Goal: Task Accomplishment & Management: Manage account settings

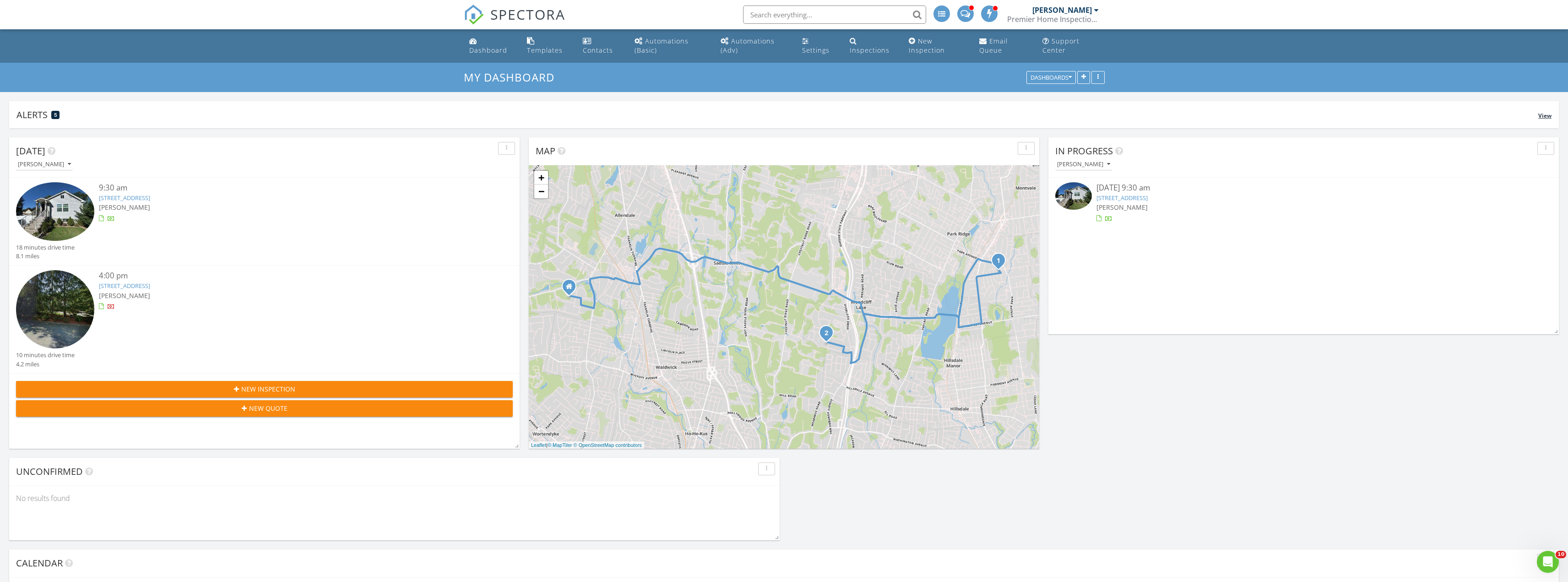
scroll to position [1099, 1582]
click at [417, 111] on div "Alerts 5" at bounding box center [777, 114] width 1522 height 12
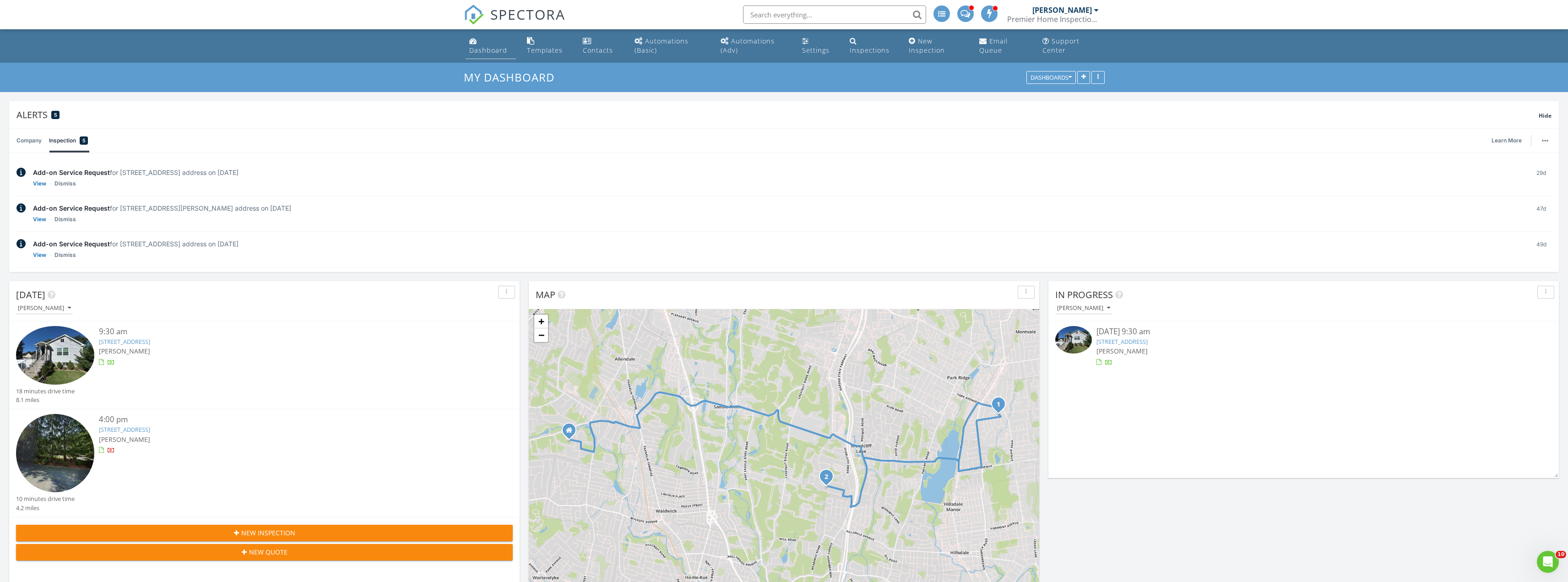
click at [484, 52] on div "Dashboard" at bounding box center [488, 50] width 38 height 9
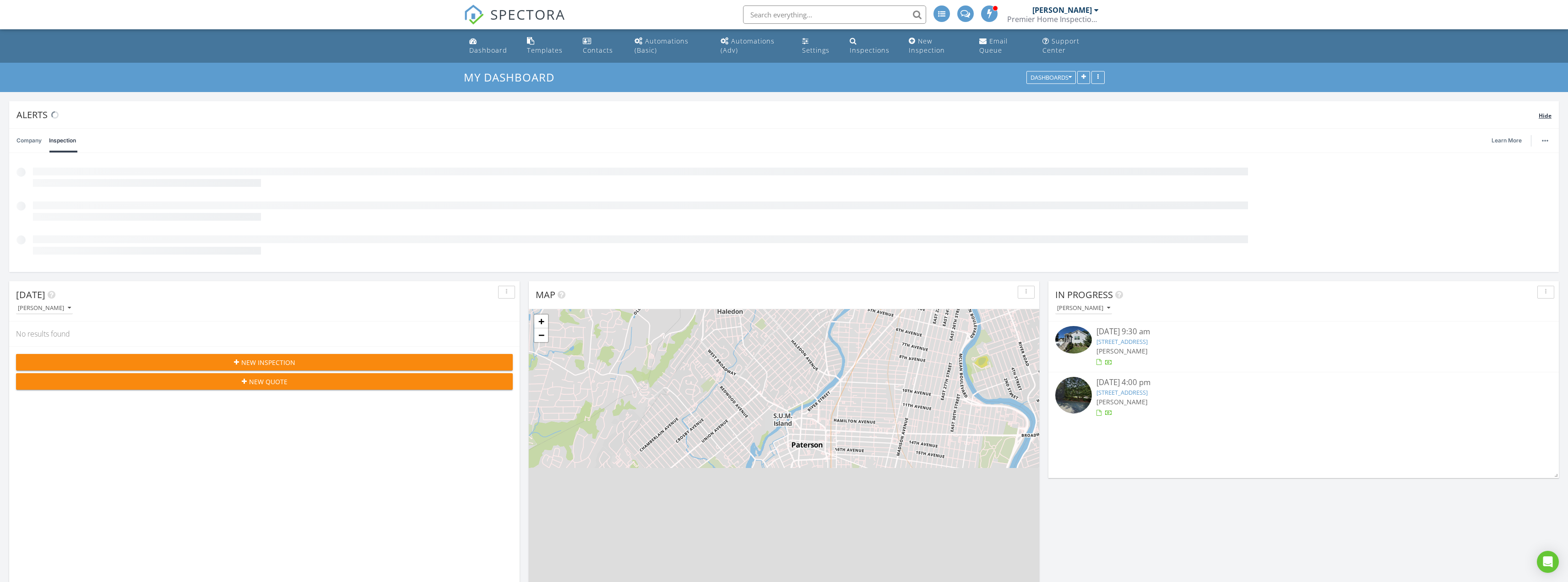
click at [1542, 117] on span "Hide" at bounding box center [1545, 116] width 13 height 8
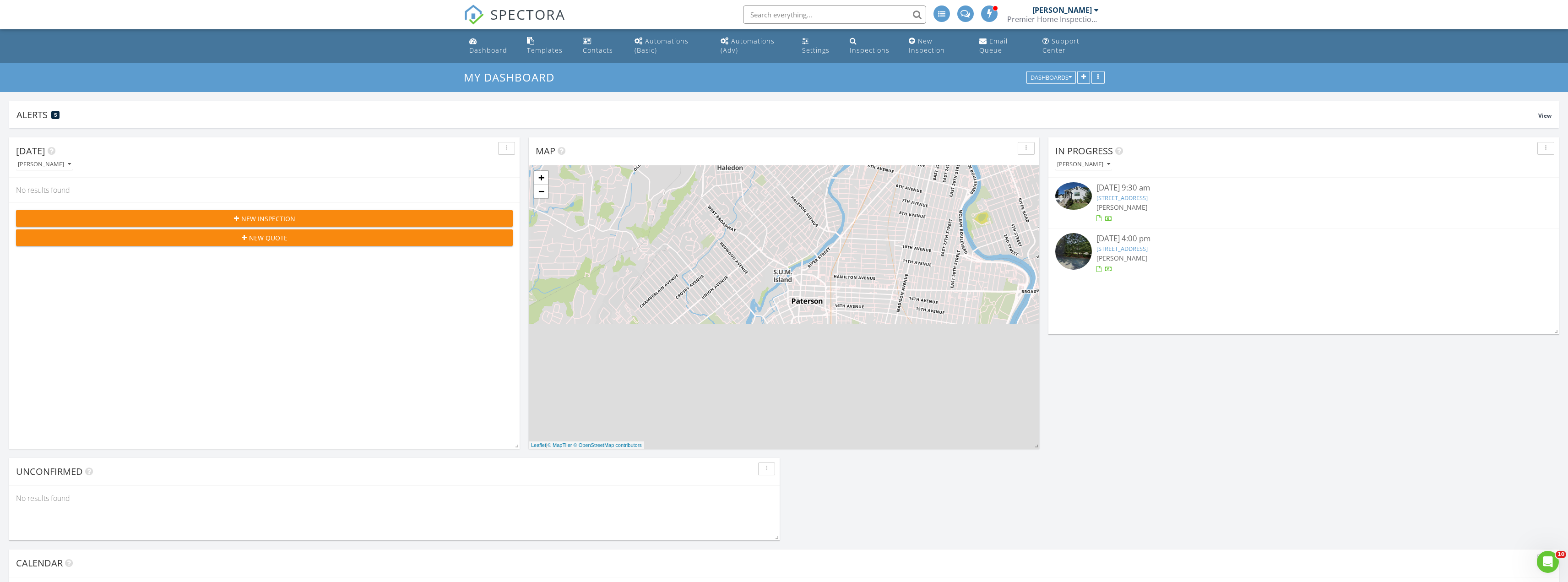
click at [1122, 197] on link "62 Rivervale Rd, Park Ridge, NJ 07656" at bounding box center [1122, 197] width 51 height 8
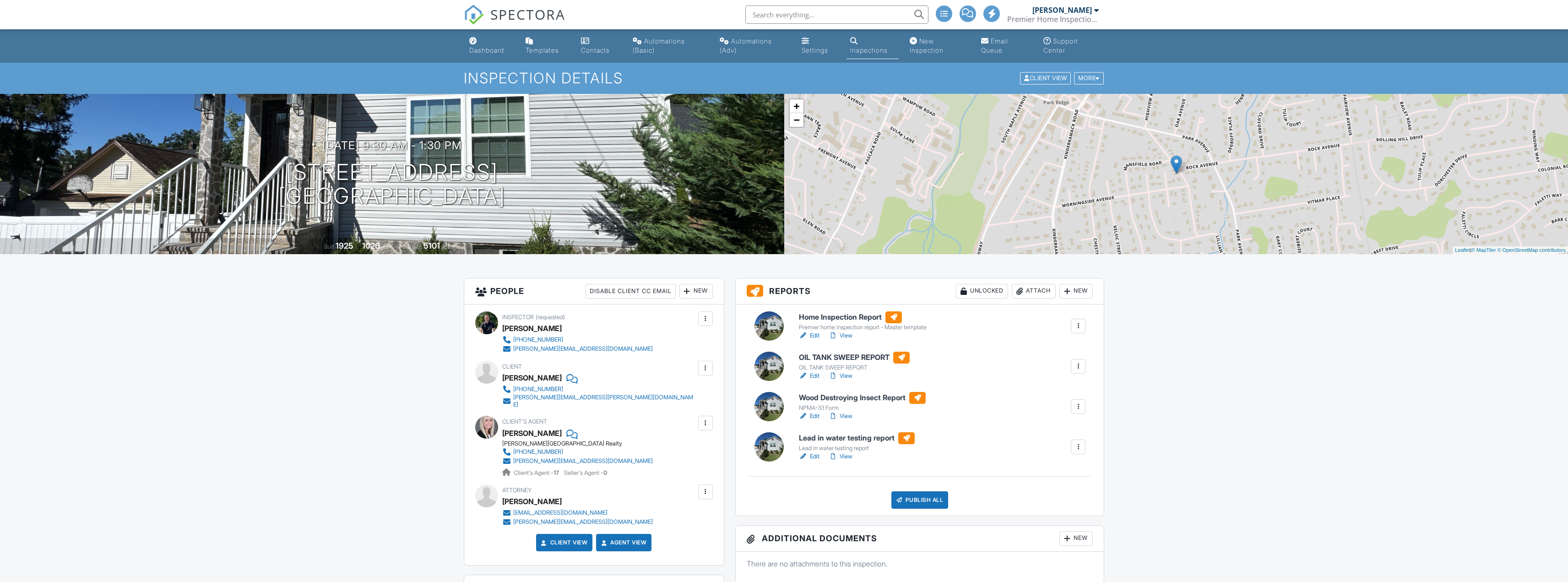
click at [846, 416] on link "View" at bounding box center [840, 416] width 24 height 9
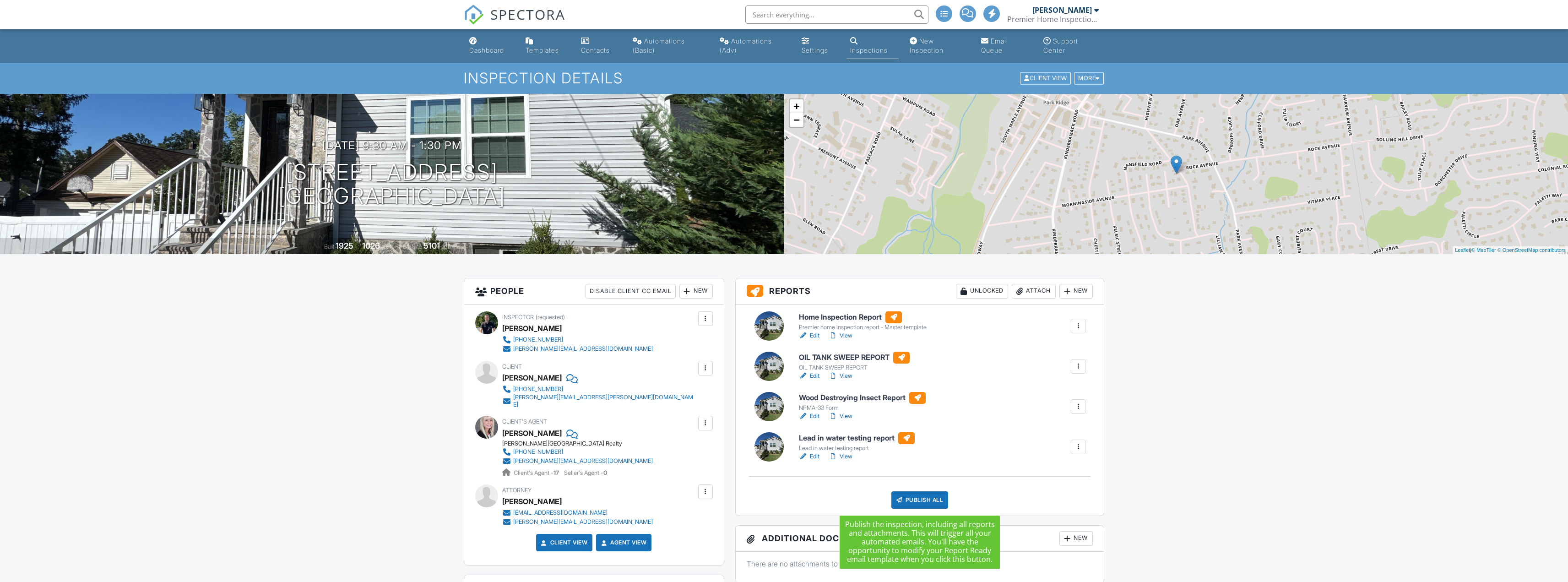
click at [910, 499] on div "Publish All" at bounding box center [920, 500] width 57 height 17
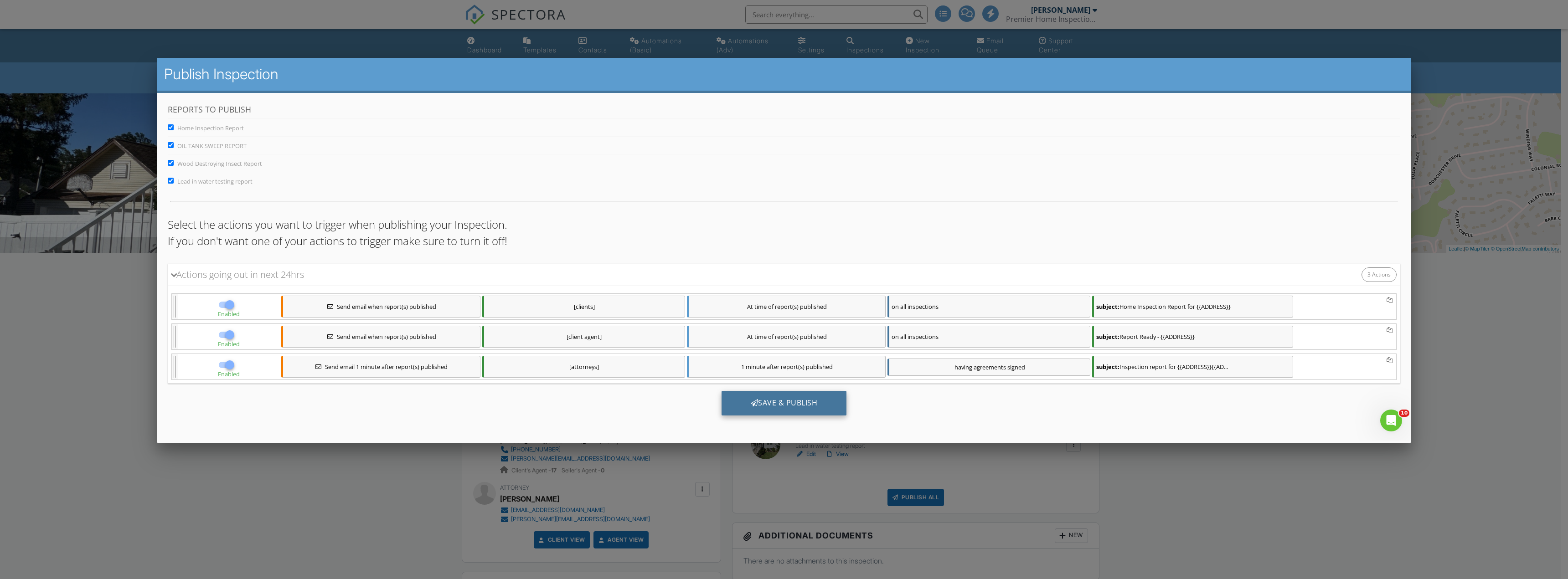
click at [754, 399] on div "Save & Publish" at bounding box center [784, 403] width 125 height 24
